Goal: Task Accomplishment & Management: Complete application form

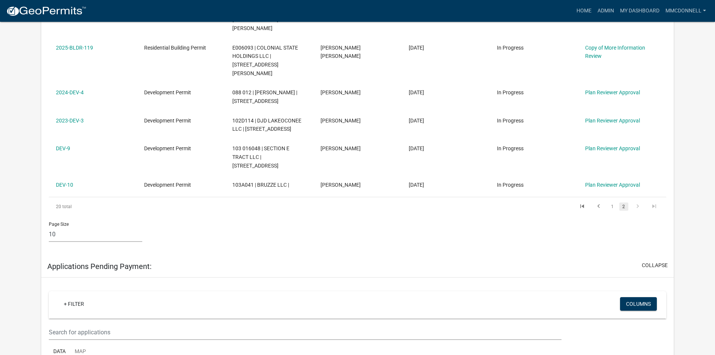
scroll to position [413, 0]
click at [614, 202] on link "1" at bounding box center [612, 206] width 9 height 8
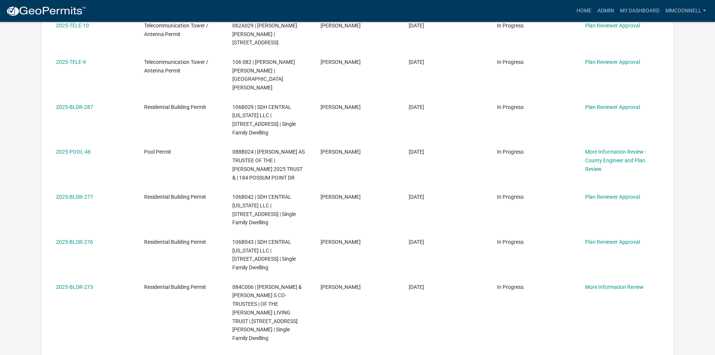
scroll to position [225, 0]
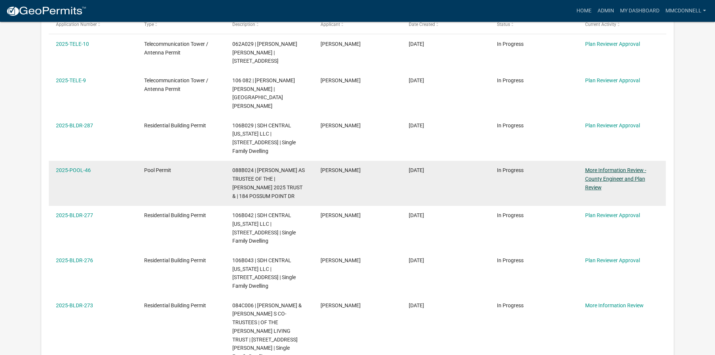
click at [607, 167] on link "More Information Review - County Engineer and Plan Review" at bounding box center [615, 178] width 61 height 23
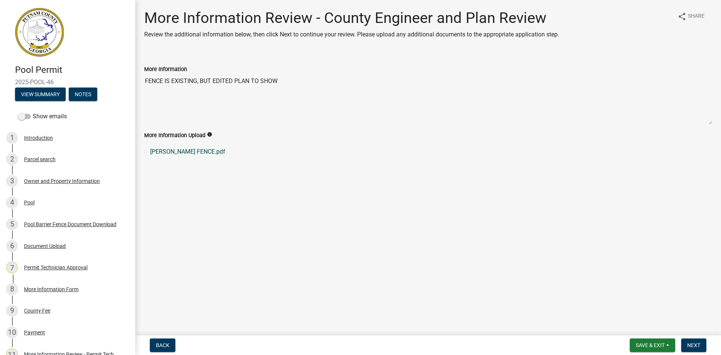
click at [184, 149] on link "[PERSON_NAME] FENCE.pdf" at bounding box center [428, 152] width 568 height 18
click at [51, 246] on div "Document Upload" at bounding box center [45, 245] width 42 height 5
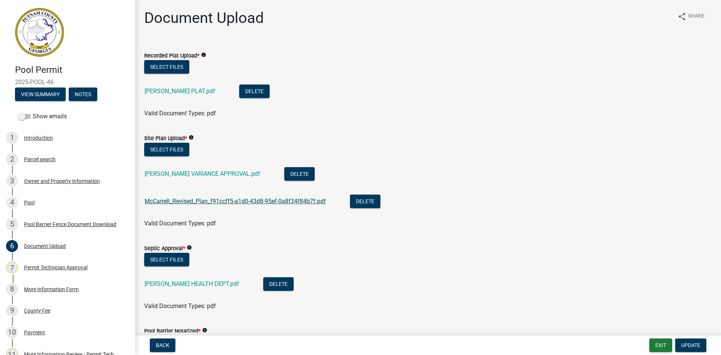
click at [266, 201] on link "McCarrell_Revised_Plan_f91ccff5-a1d0-43d8-95ef-0a8f34f84b7f.pdf" at bounding box center [235, 200] width 181 height 7
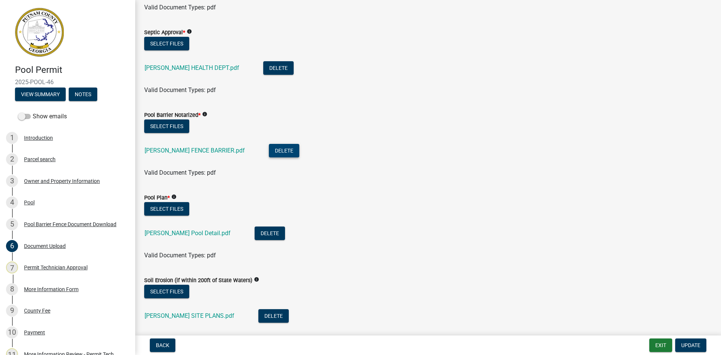
scroll to position [225, 0]
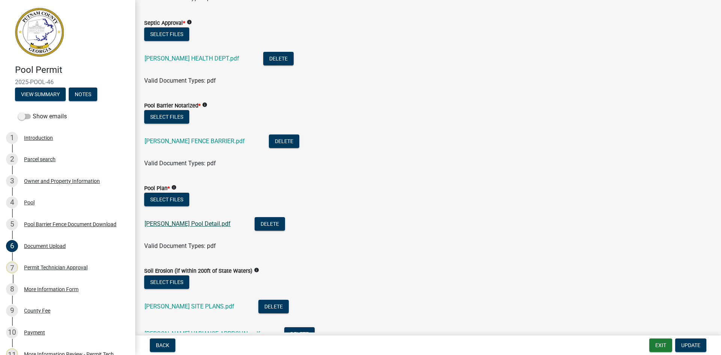
click at [201, 223] on link "[PERSON_NAME] Pool Detail.pdf" at bounding box center [188, 223] width 86 height 7
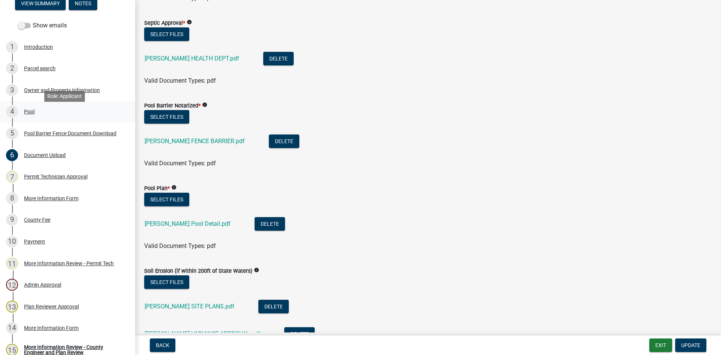
scroll to position [150, 0]
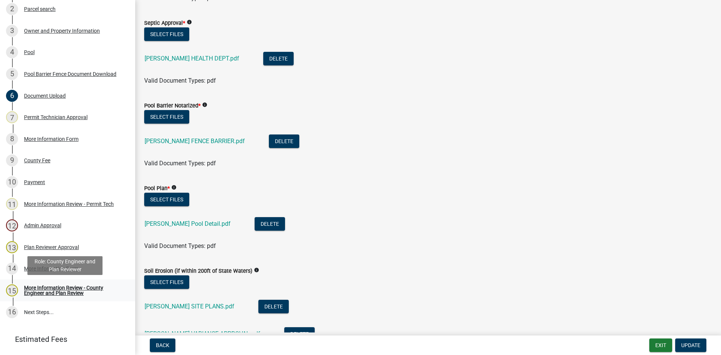
click at [50, 291] on div "More Information Review - County Engineer and Plan Review" at bounding box center [73, 290] width 99 height 11
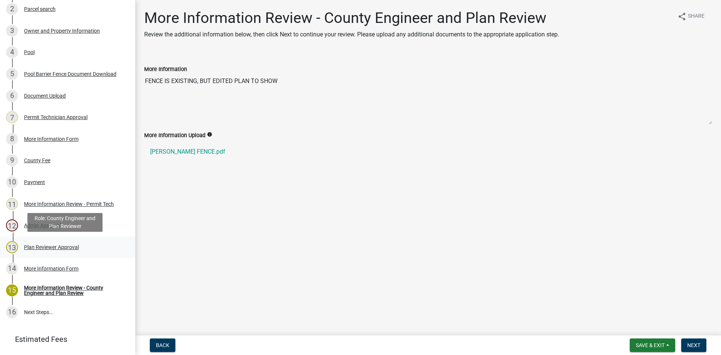
click at [60, 249] on div "Plan Reviewer Approval" at bounding box center [51, 246] width 55 height 5
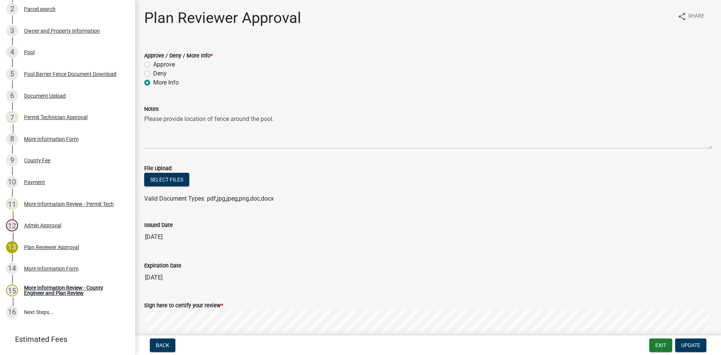
click at [148, 61] on div "Approve" at bounding box center [428, 64] width 568 height 9
click at [153, 62] on label "Approve" at bounding box center [164, 64] width 22 height 9
click at [153, 62] on input "Approve" at bounding box center [155, 62] width 5 height 5
radio input "true"
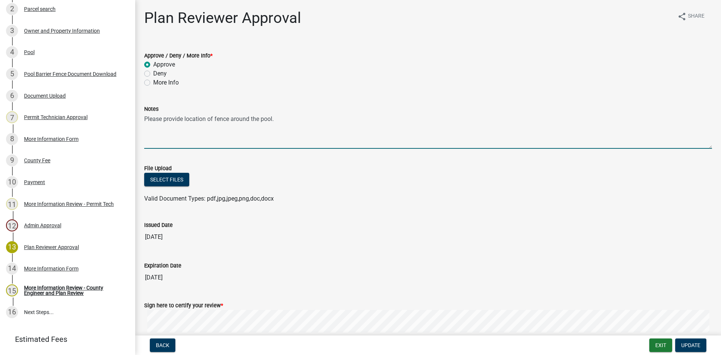
drag, startPoint x: 144, startPoint y: 117, endPoint x: 296, endPoint y: 122, distance: 152.2
click at [296, 122] on textarea "Please provide location of fence around the pool." at bounding box center [428, 130] width 568 height 35
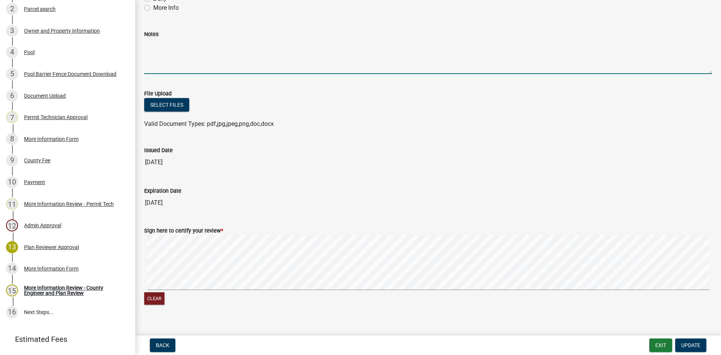
scroll to position [75, 0]
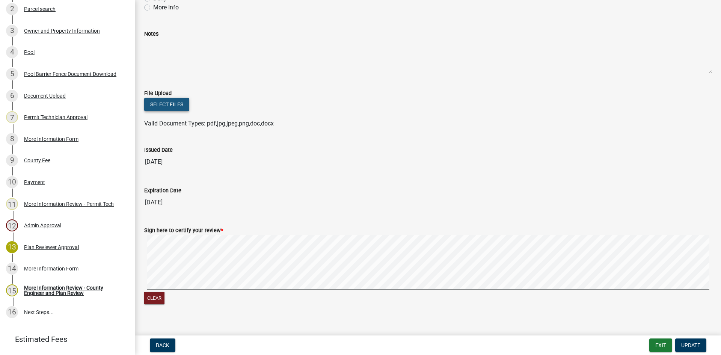
click at [160, 105] on button "Select files" at bounding box center [166, 105] width 45 height 14
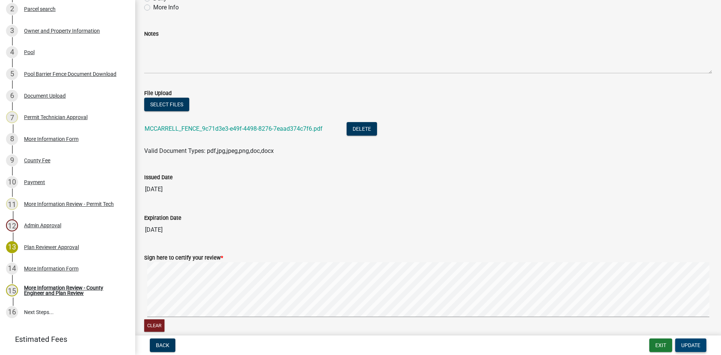
click at [686, 344] on span "Update" at bounding box center [690, 345] width 19 height 6
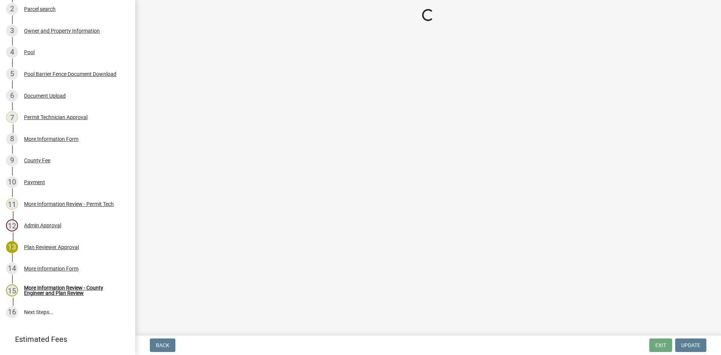
scroll to position [237, 0]
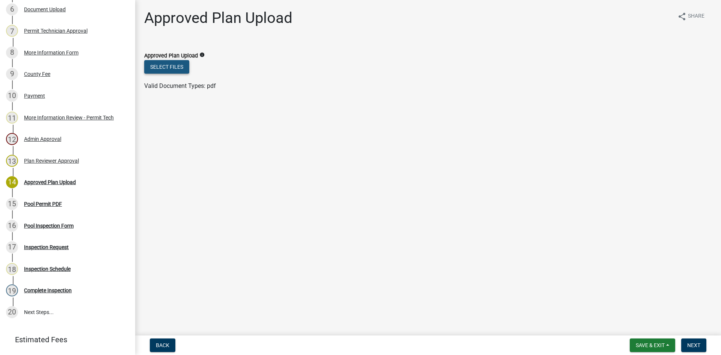
click at [167, 62] on button "Select files" at bounding box center [166, 67] width 45 height 14
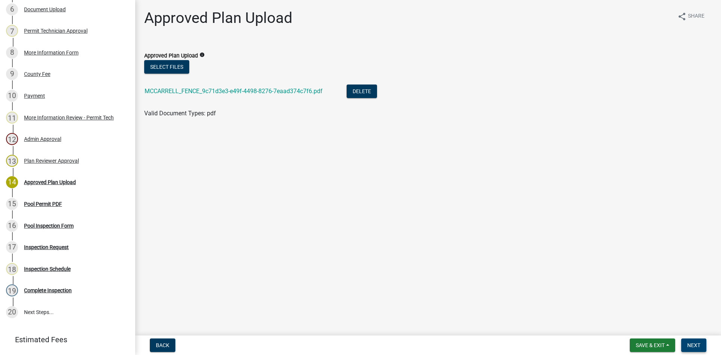
click at [693, 340] on button "Next" at bounding box center [693, 345] width 25 height 14
